Goal: Navigation & Orientation: Find specific page/section

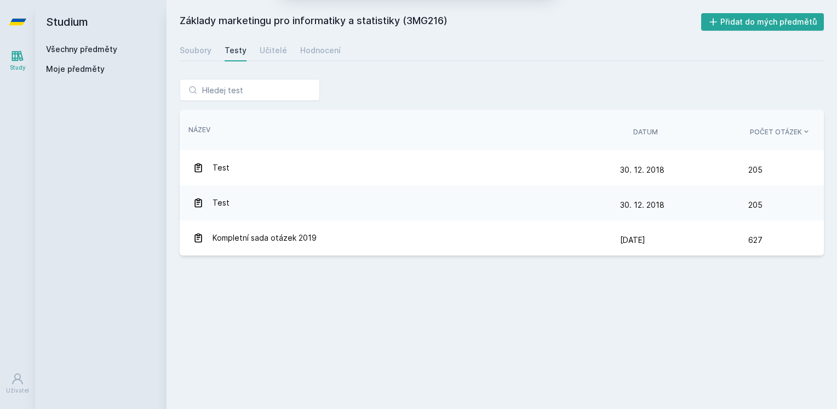
click at [421, 73] on button "Ne" at bounding box center [420, 70] width 39 height 27
click at [70, 50] on link "Všechny předměty" at bounding box center [81, 48] width 71 height 9
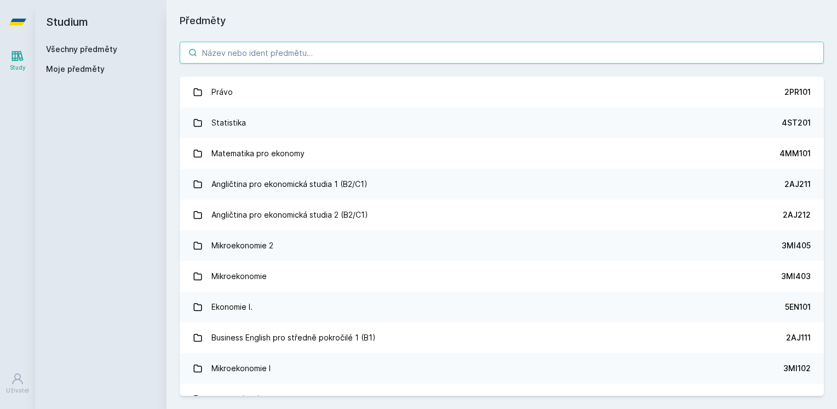
click at [299, 53] on input "search" at bounding box center [502, 53] width 644 height 22
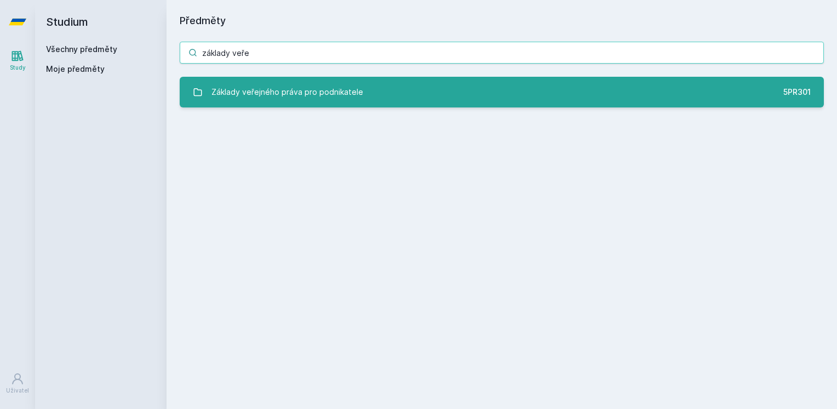
type input "základy veře"
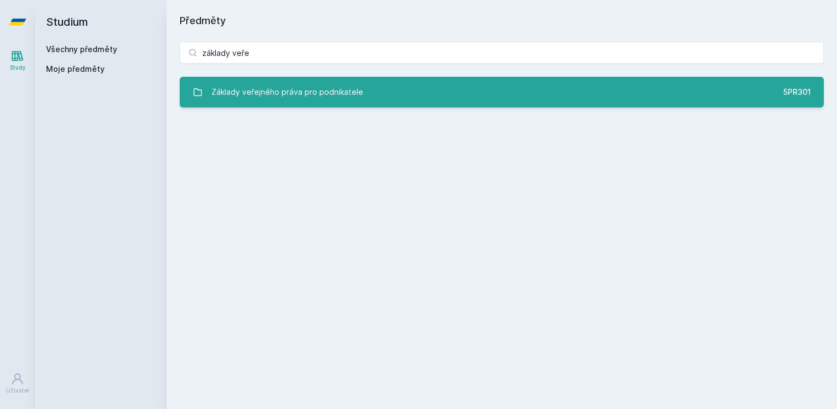
drag, startPoint x: 350, startPoint y: 87, endPoint x: 344, endPoint y: 85, distance: 6.8
click at [351, 87] on div "Základy veřejného práva pro podnikatele" at bounding box center [288, 92] width 152 height 22
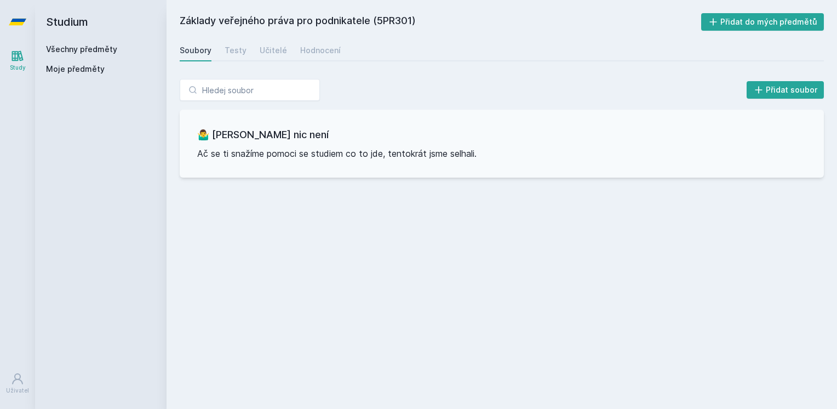
click at [292, 52] on div "Soubory Testy Učitelé Hodnocení" at bounding box center [502, 50] width 644 height 22
click at [307, 50] on div "Hodnocení" at bounding box center [320, 50] width 41 height 11
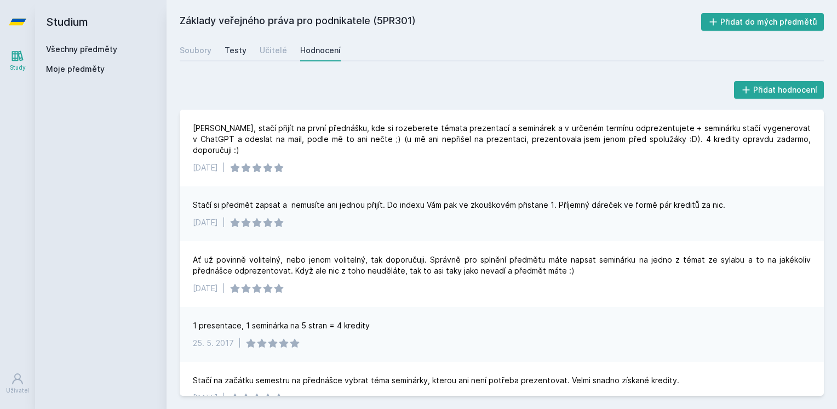
click at [233, 52] on div "Testy" at bounding box center [236, 50] width 22 height 11
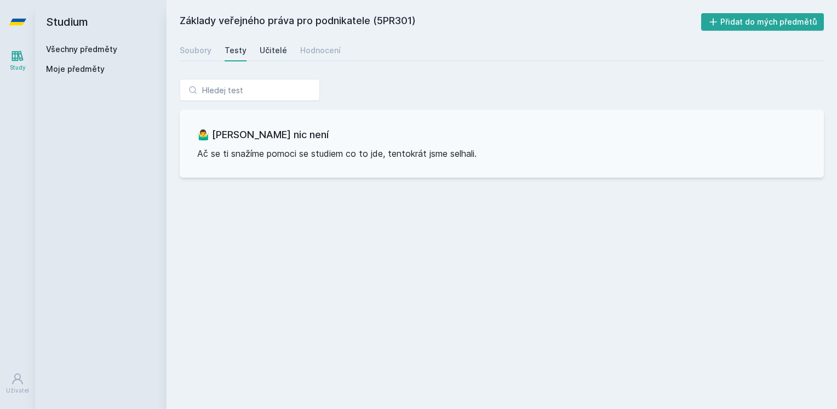
click at [269, 52] on div "Učitelé" at bounding box center [273, 50] width 27 height 11
